Goal: Information Seeking & Learning: Learn about a topic

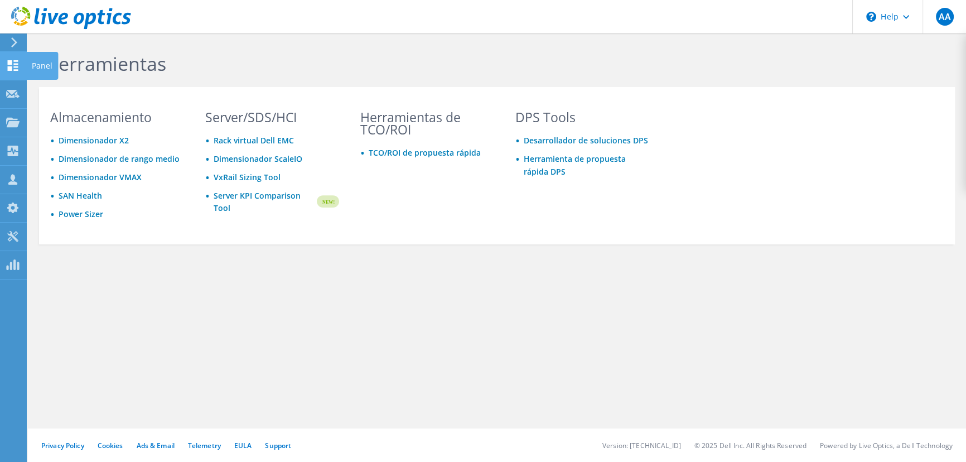
click at [17, 61] on use at bounding box center [13, 65] width 11 height 11
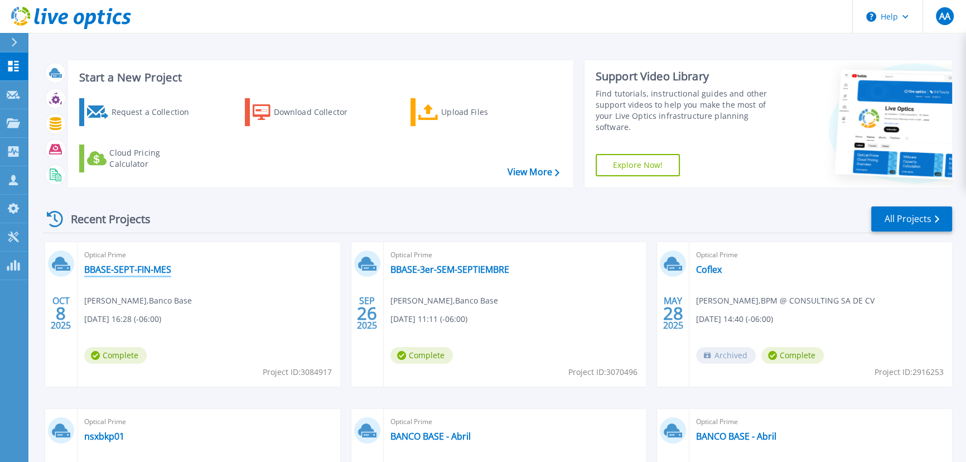
click at [124, 265] on link "BBASE-SEPT-FIN-MES" at bounding box center [127, 269] width 87 height 11
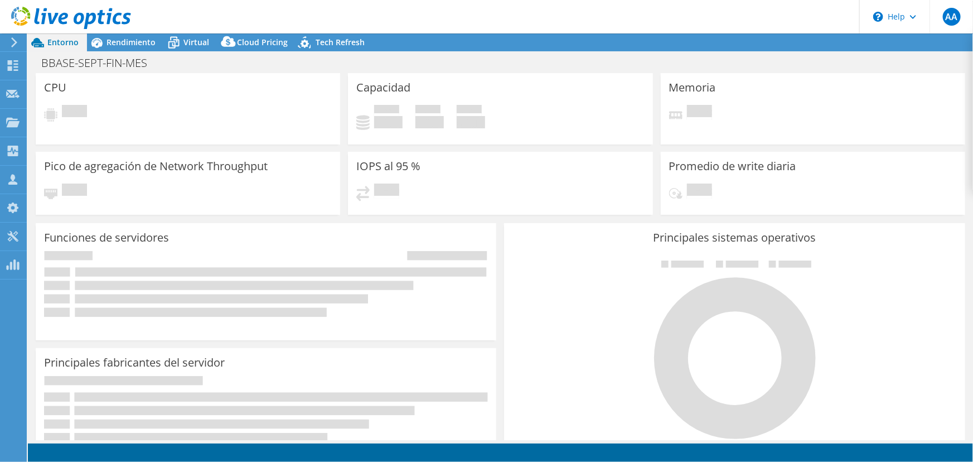
select select "USD"
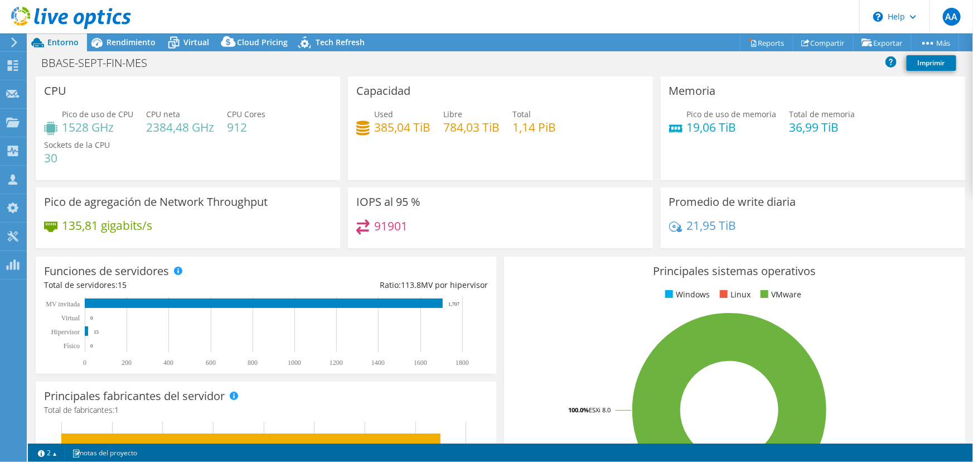
click at [140, 33] on header "AA Asociado de canal [PERSON_NAME] [EMAIL_ADDRESS][DOMAIN_NAME] BPM @ CONSULTIN…" at bounding box center [486, 16] width 973 height 33
click at [141, 44] on span "Rendimiento" at bounding box center [131, 42] width 49 height 11
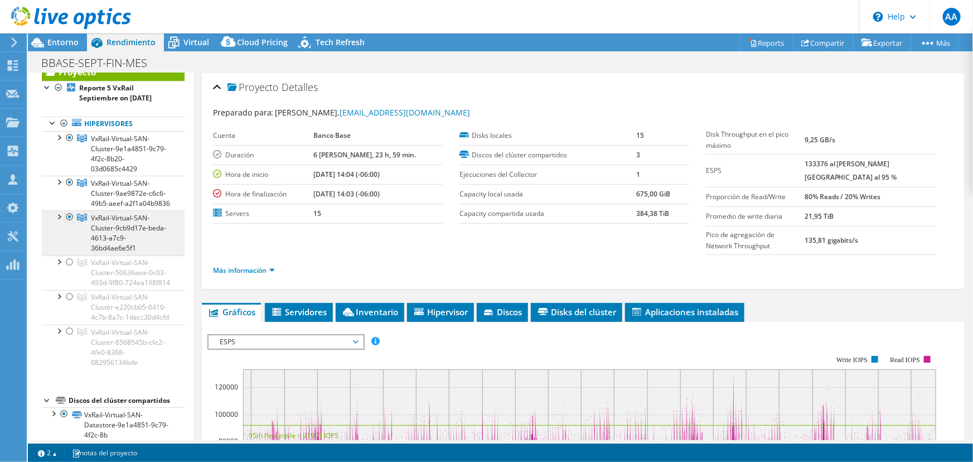
scroll to position [50, 0]
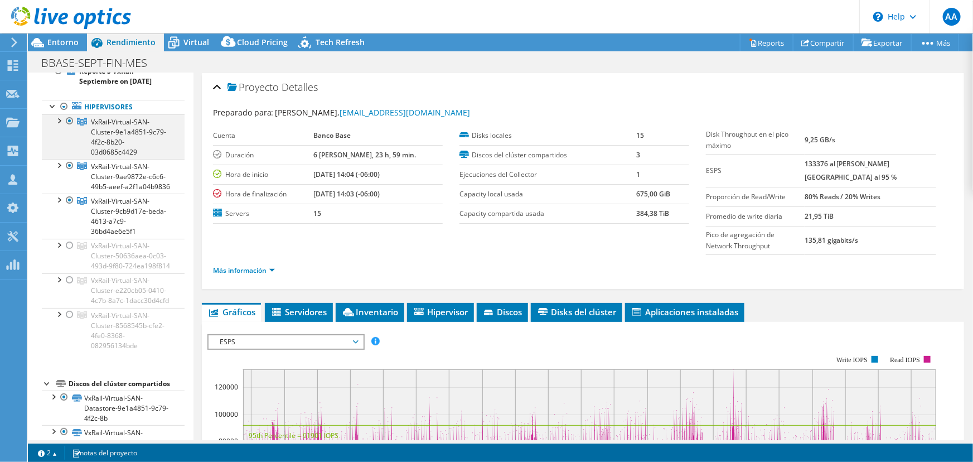
click at [57, 122] on div at bounding box center [58, 119] width 11 height 11
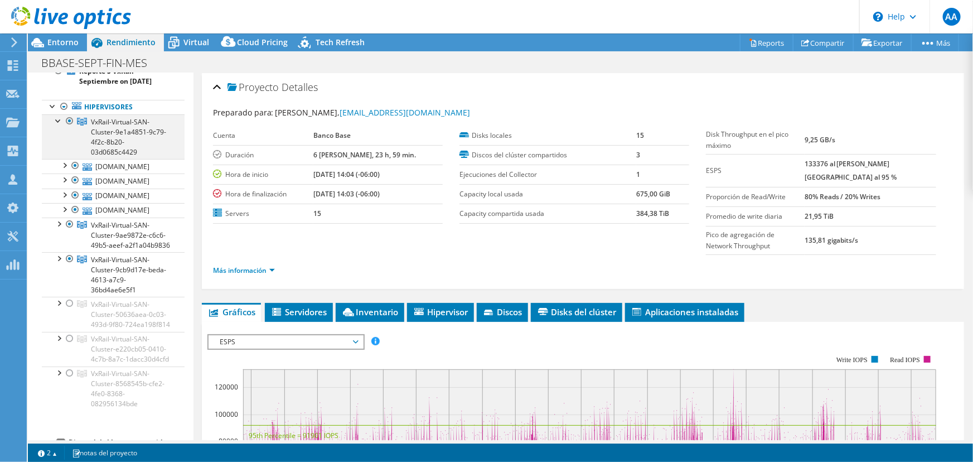
click at [57, 120] on div at bounding box center [58, 119] width 11 height 11
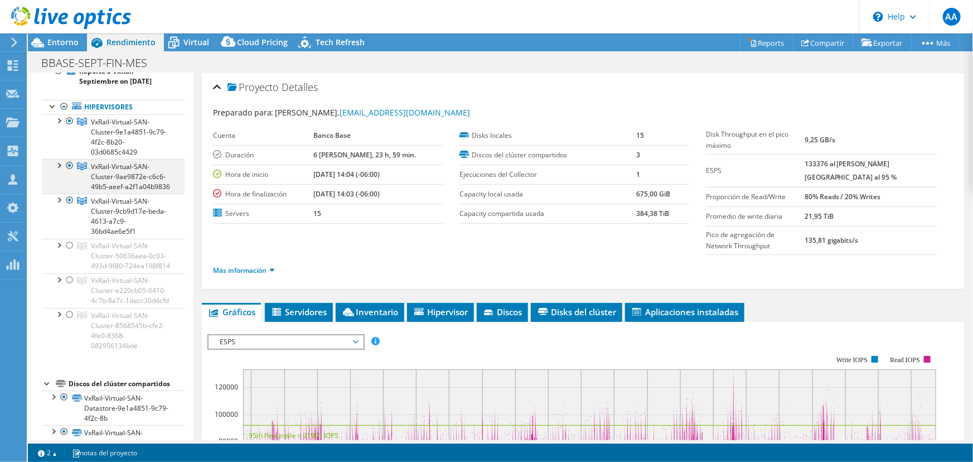
click at [59, 162] on div at bounding box center [58, 164] width 11 height 11
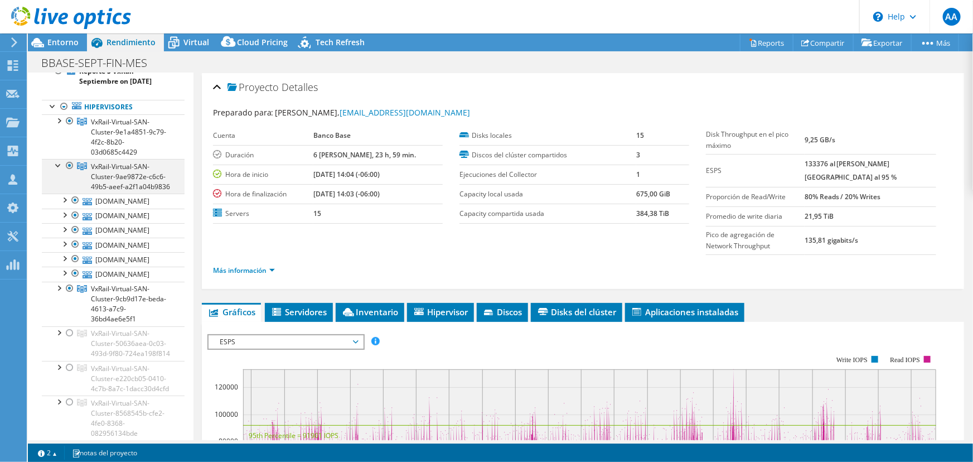
click at [59, 162] on div at bounding box center [58, 164] width 11 height 11
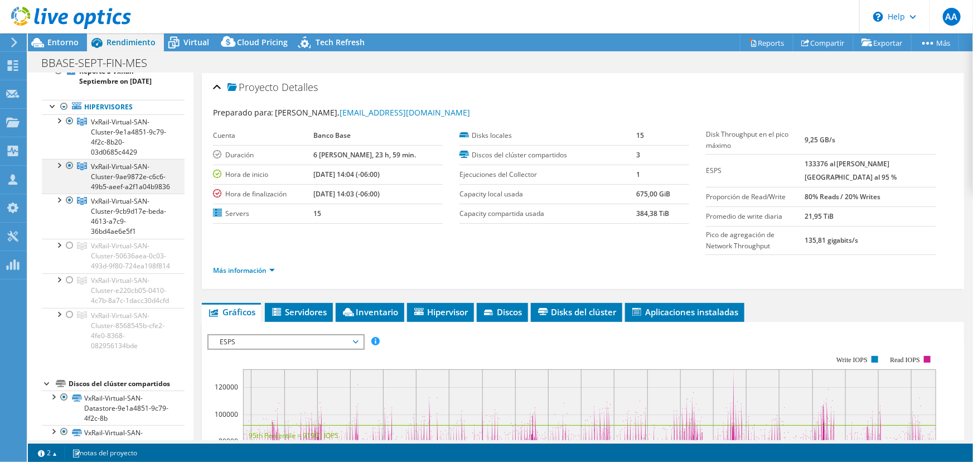
click at [68, 163] on div at bounding box center [69, 165] width 11 height 13
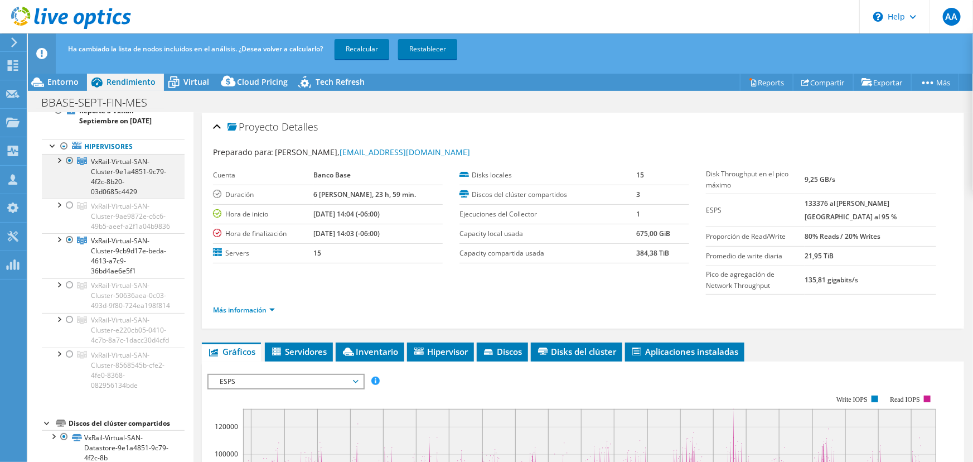
click at [67, 160] on div at bounding box center [69, 160] width 11 height 13
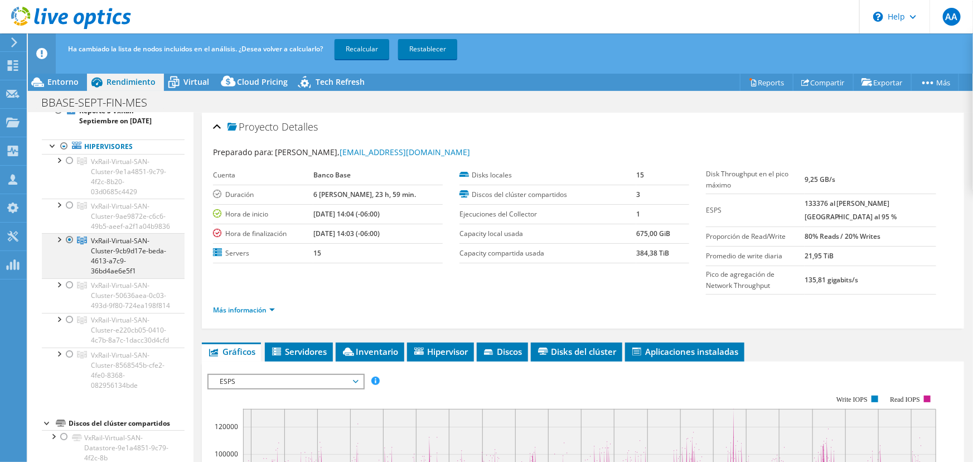
click at [73, 247] on div at bounding box center [69, 239] width 11 height 13
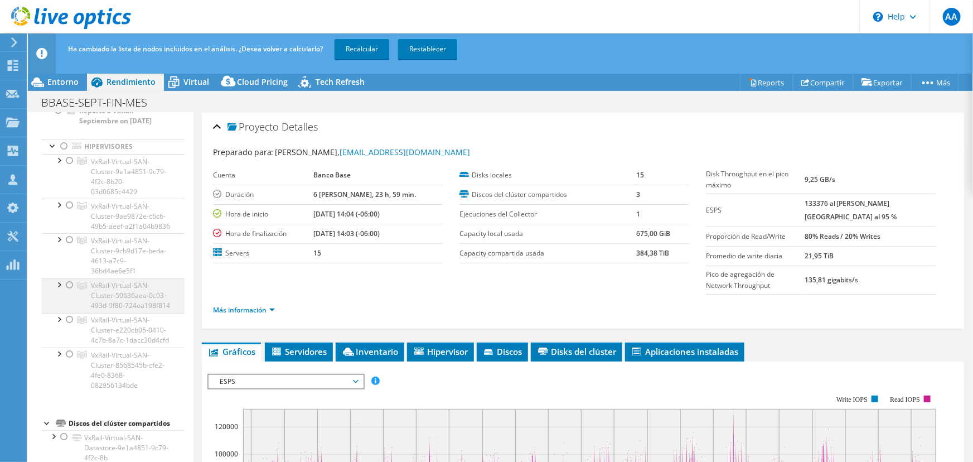
click at [70, 291] on div at bounding box center [69, 284] width 11 height 13
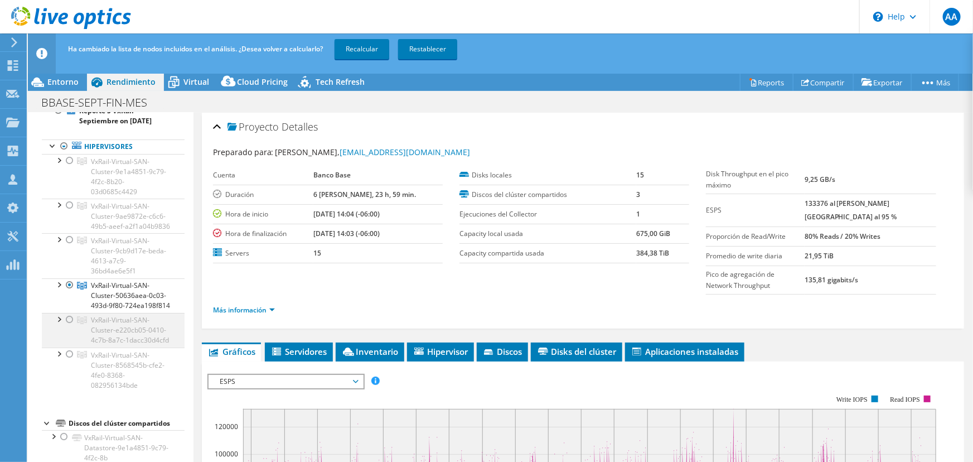
click at [67, 326] on div at bounding box center [69, 319] width 11 height 13
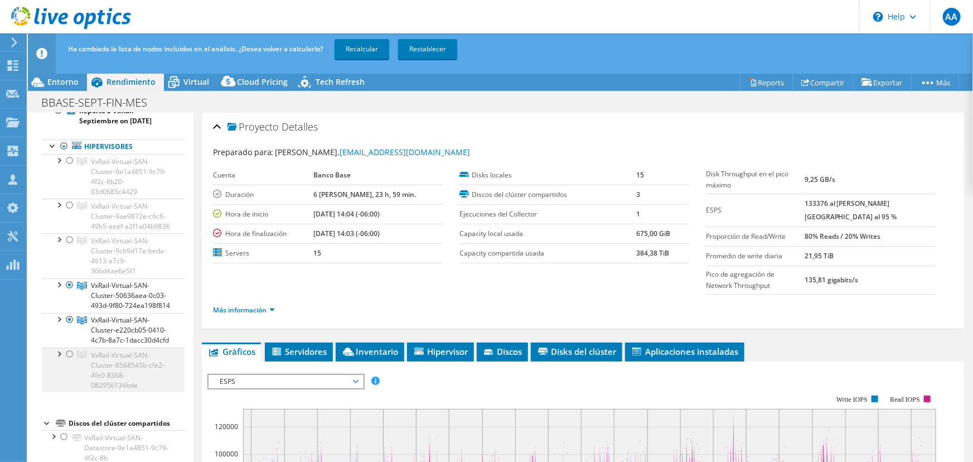
click at [70, 361] on div at bounding box center [69, 353] width 11 height 13
click at [358, 46] on link "Recalcular" at bounding box center [362, 49] width 55 height 20
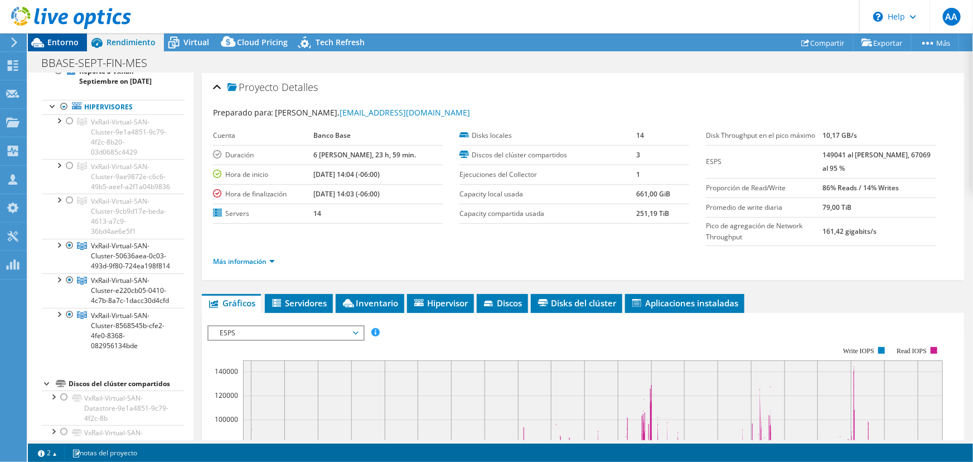
click at [57, 41] on span "Entorno" at bounding box center [62, 42] width 31 height 11
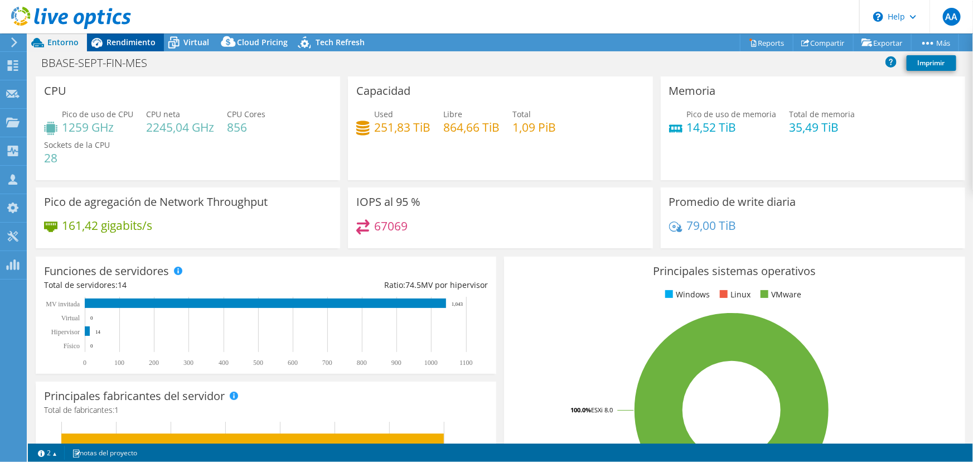
click at [119, 47] on span "Rendimiento" at bounding box center [131, 42] width 49 height 11
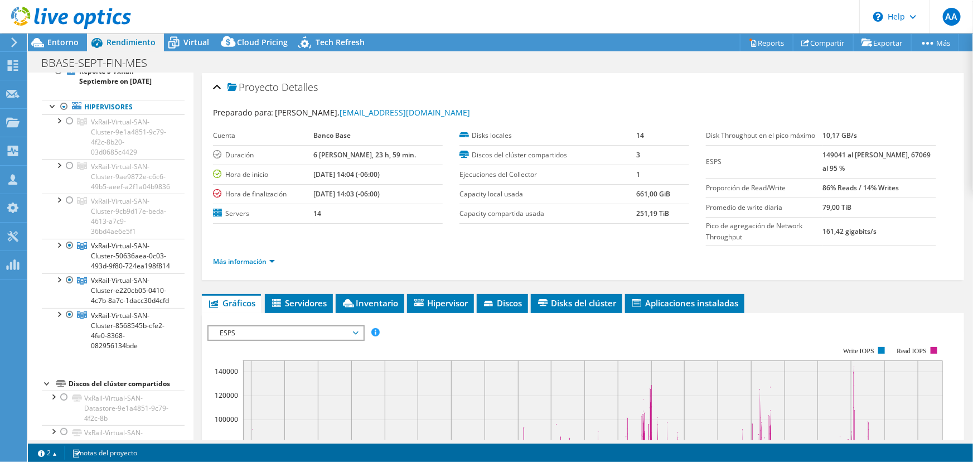
click at [63, 34] on div at bounding box center [65, 18] width 131 height 37
click at [64, 38] on span "Entorno" at bounding box center [62, 42] width 31 height 11
